Goal: Task Accomplishment & Management: Manage account settings

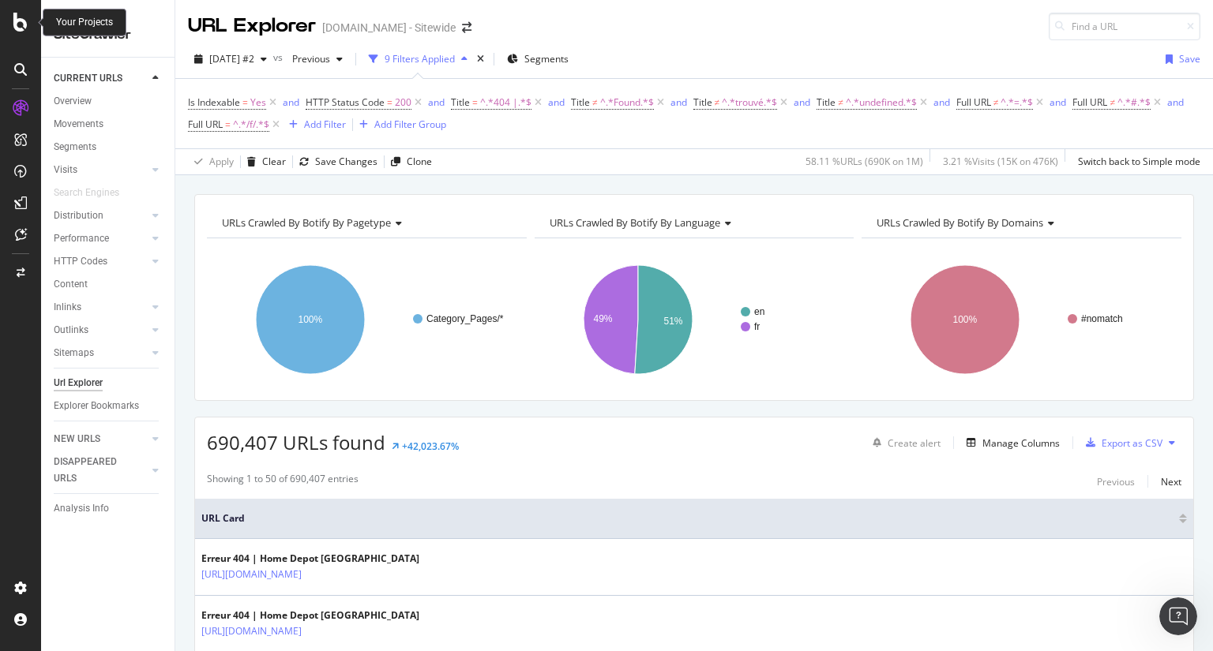
click at [26, 26] on icon at bounding box center [20, 22] width 14 height 19
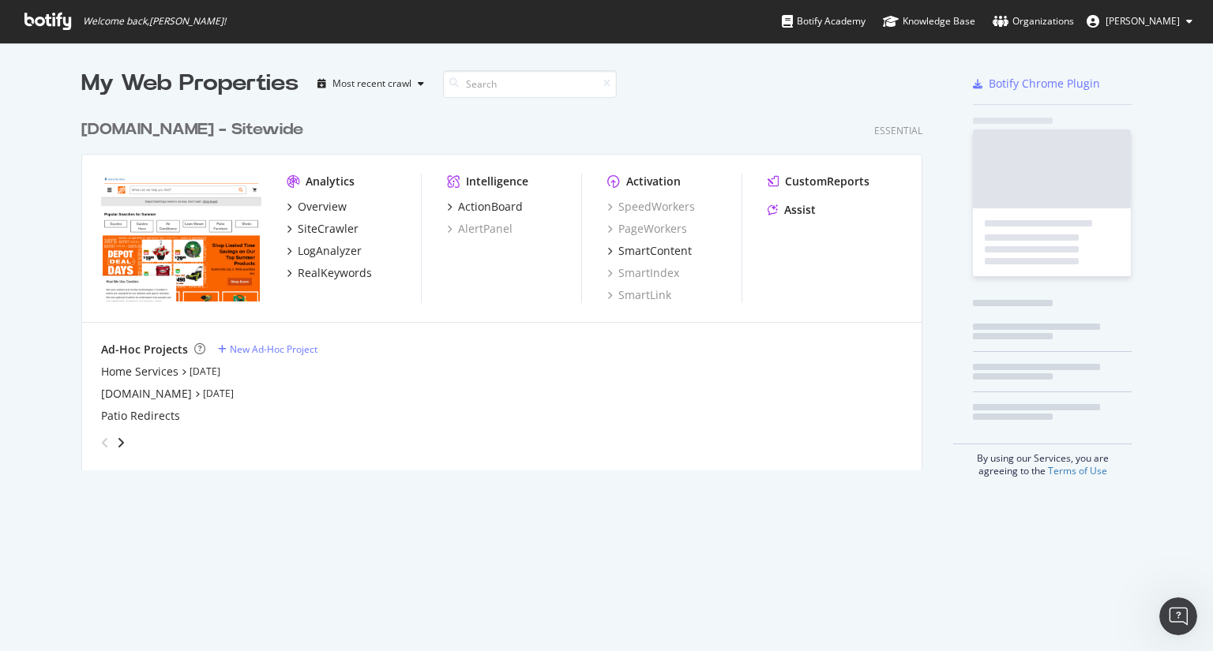
scroll to position [639, 1188]
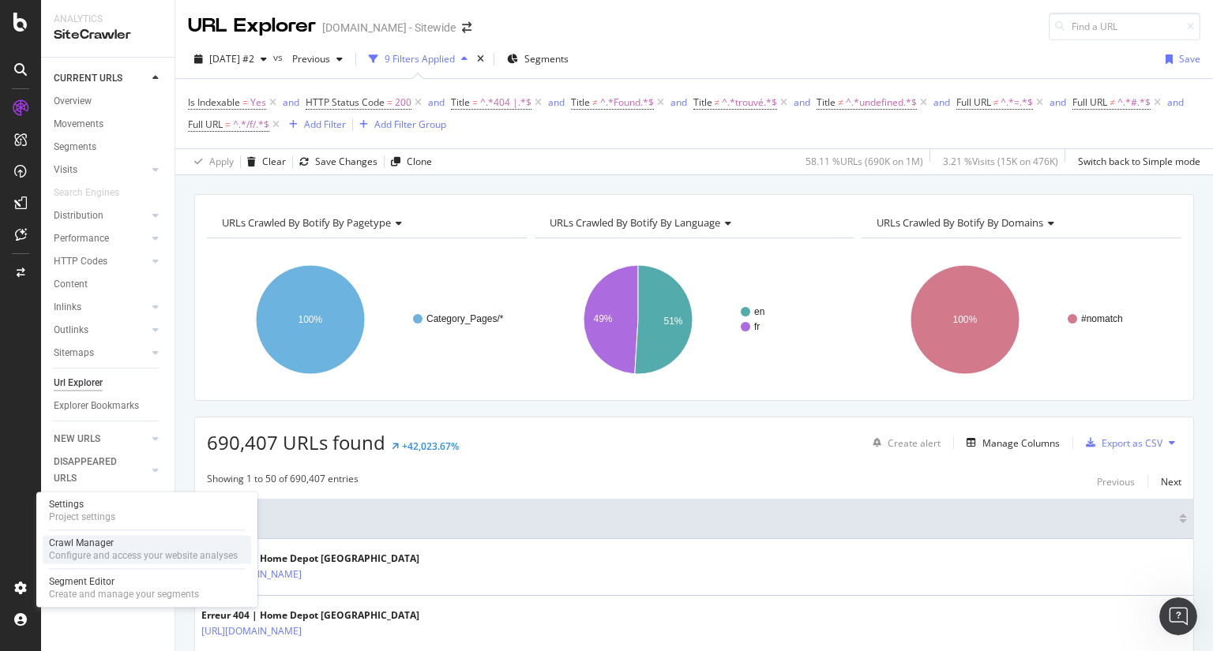
click at [172, 557] on div "Configure and access your website analyses" at bounding box center [143, 555] width 189 height 13
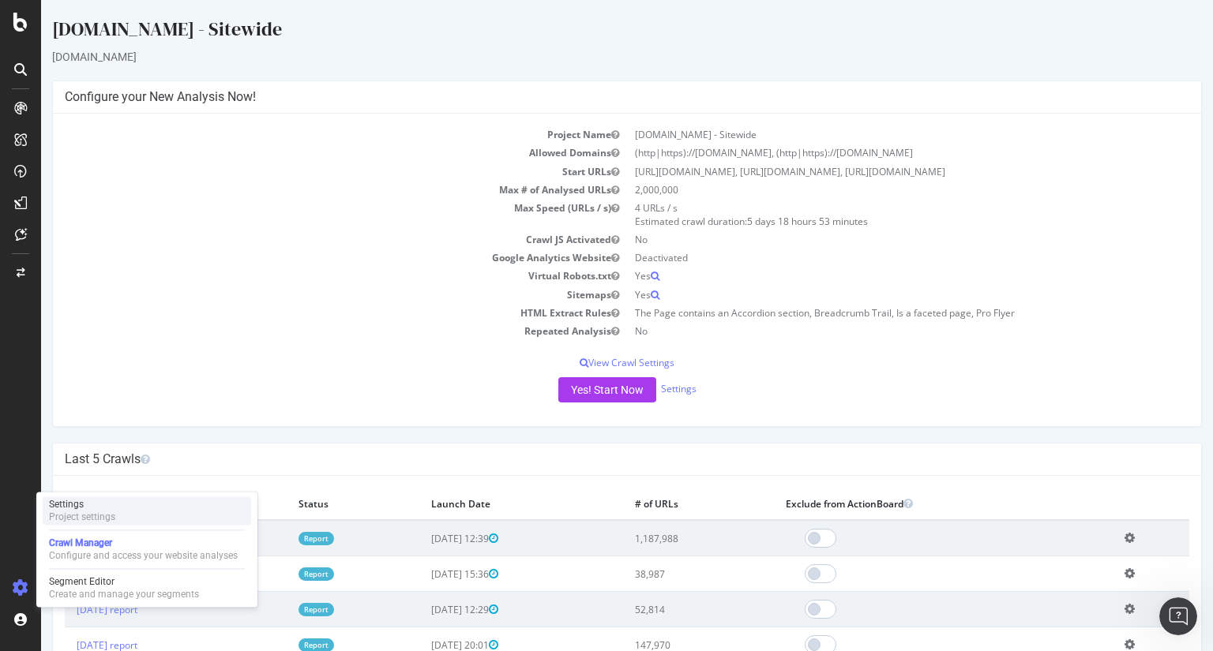
click at [164, 519] on div "Settings Project settings" at bounding box center [147, 511] width 208 height 28
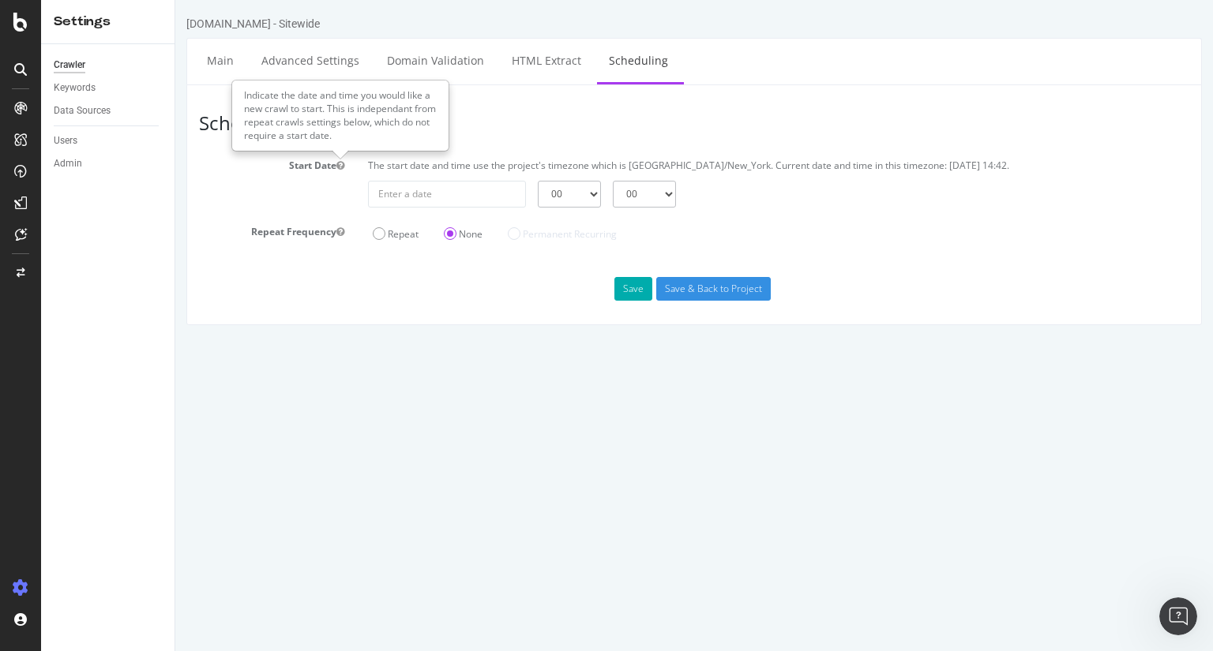
click at [713, 208] on section "Start Date The start date and time use the project's timezone which is [GEOGRAP…" at bounding box center [694, 199] width 990 height 92
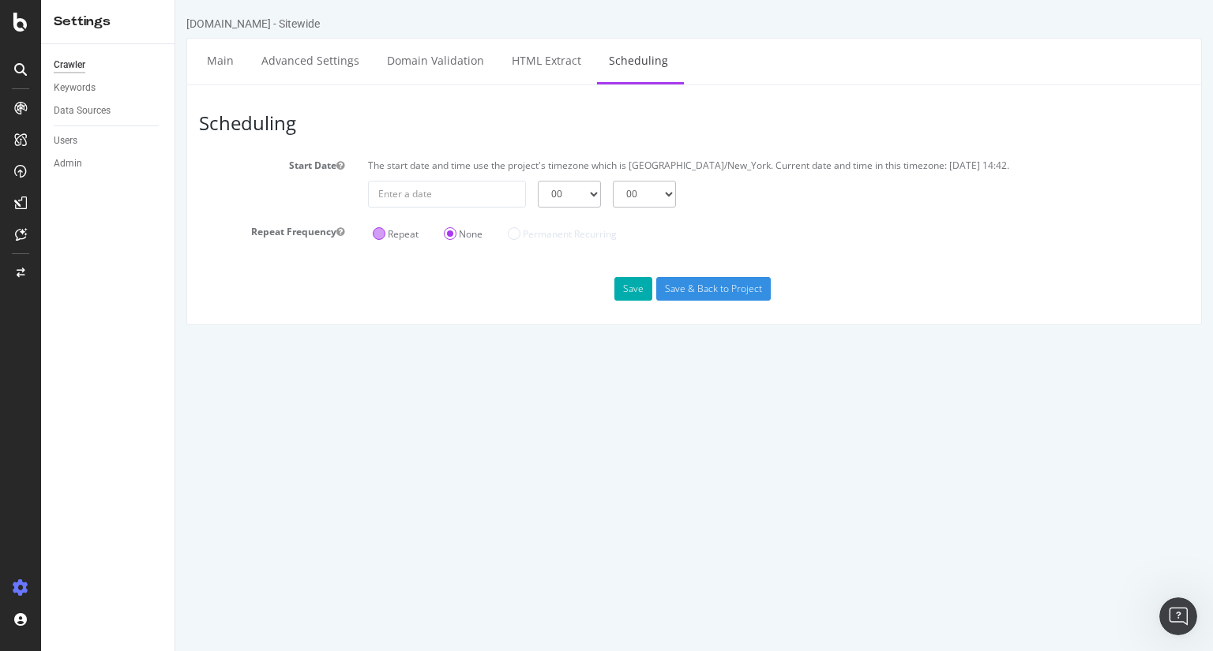
click at [376, 231] on label "Repeat" at bounding box center [396, 233] width 46 height 13
click at [175, 0] on input "Repeat" at bounding box center [175, 0] width 0 height 0
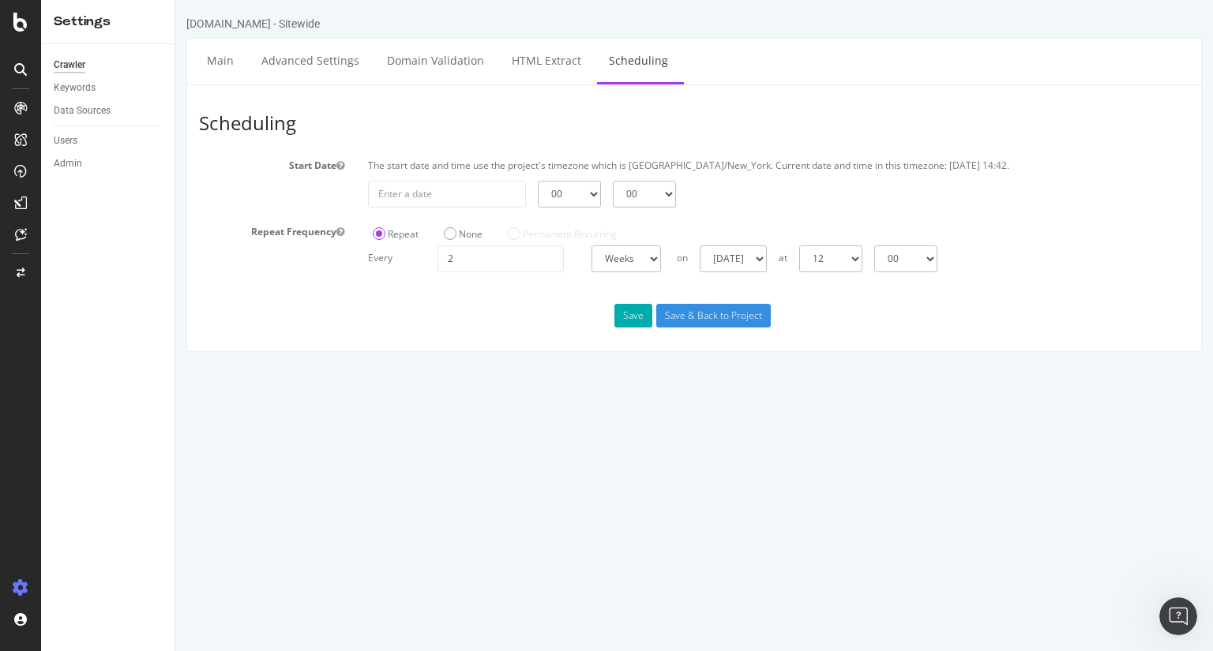
click at [767, 255] on select "[DATE] [DATE] [DATE] [DATE] [DATE] [DATE] [DATE]" at bounding box center [732, 259] width 67 height 27
select select "4"
click at [699, 246] on select "[DATE] [DATE] [DATE] [DATE] [DATE] [DATE] [DATE]" at bounding box center [732, 259] width 67 height 27
click at [862, 260] on select "00 01 02 03 04 05 06 07 08 09 10 11 12 13 14 15 16 17 18 19 20 21 22 23" at bounding box center [830, 259] width 63 height 27
click at [799, 246] on select "00 01 02 03 04 05 06 07 08 09 10 11 12 13 14 15 16 17 18 19 20 21 22 23" at bounding box center [830, 259] width 63 height 27
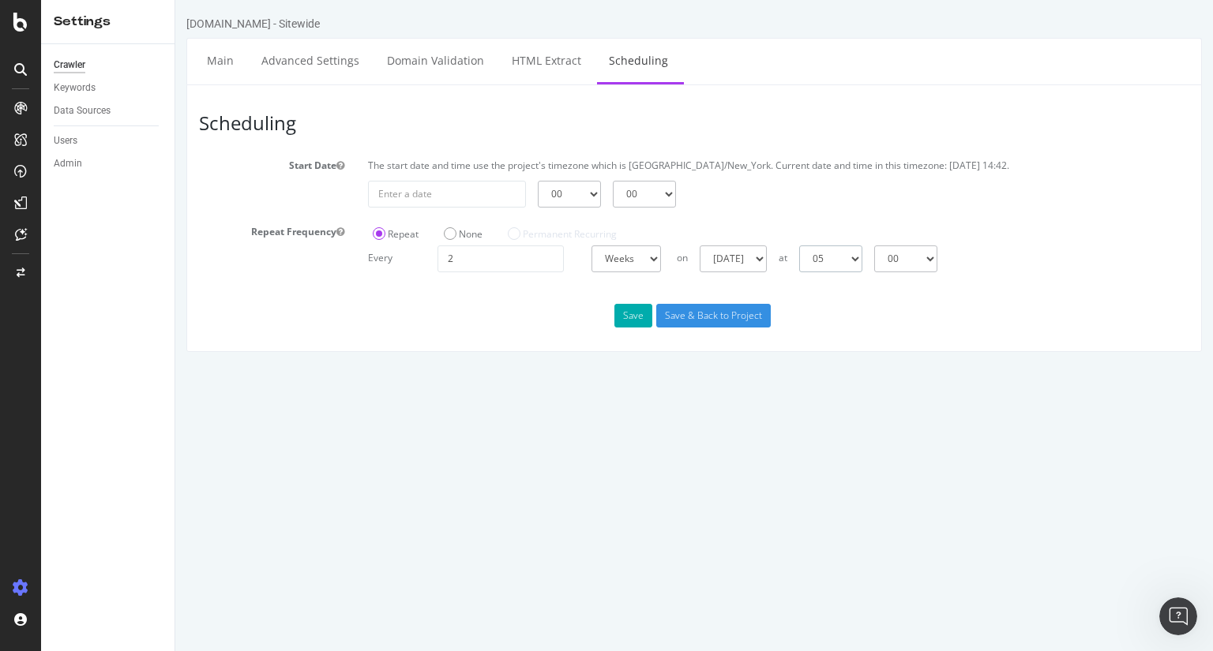
click at [862, 257] on select "00 01 02 03 04 05 06 07 08 09 10 11 12 13 14 15 16 17 18 19 20 21 22 23" at bounding box center [830, 259] width 63 height 27
select select "17"
click at [799, 246] on select "00 01 02 03 04 05 06 07 08 09 10 11 12 13 14 15 16 17 18 19 20 21 22 23" at bounding box center [830, 259] width 63 height 27
click at [916, 368] on html "[DOMAIN_NAME] - Sitewide Main Advanced Settings Domain Validation HTML Extract …" at bounding box center [693, 184] width 1037 height 368
click at [633, 312] on button "Save" at bounding box center [633, 316] width 38 height 24
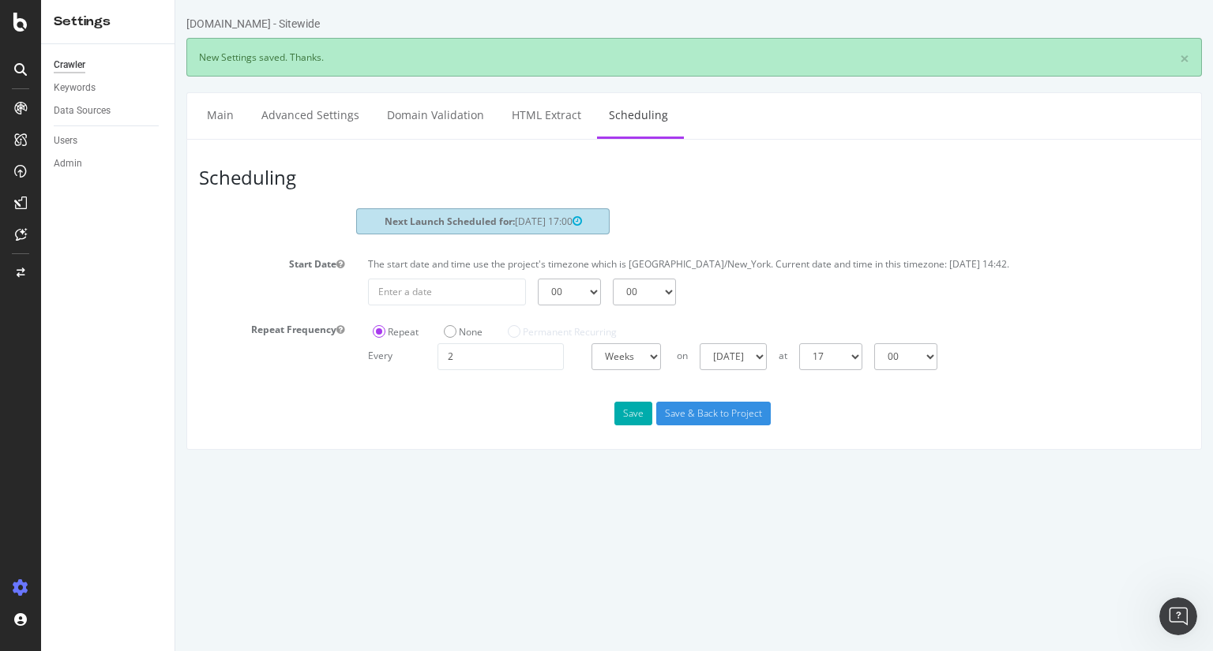
click at [73, 70] on div "Crawler" at bounding box center [70, 65] width 32 height 17
